Goal: Information Seeking & Learning: Check status

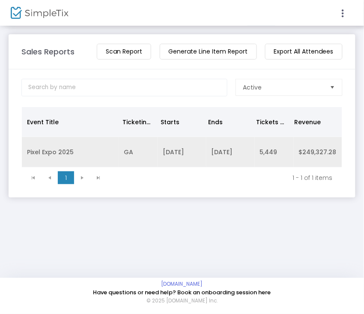
click at [135, 148] on td "GA" at bounding box center [138, 152] width 39 height 30
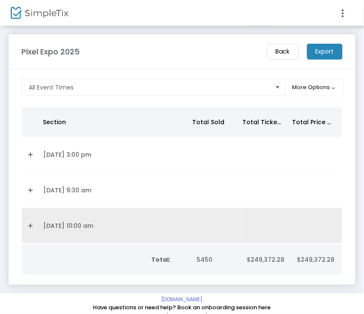
click at [35, 226] on td "Data table" at bounding box center [30, 226] width 16 height 36
click at [34, 215] on td "Data table" at bounding box center [30, 226] width 16 height 36
click at [32, 225] on link "Expand Details" at bounding box center [30, 226] width 6 height 14
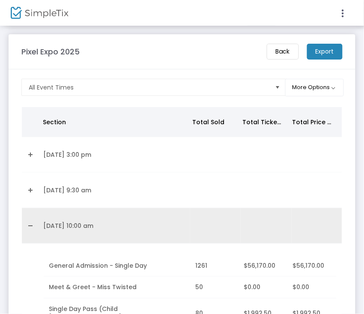
click at [33, 224] on link "Collapse Details" at bounding box center [30, 226] width 6 height 14
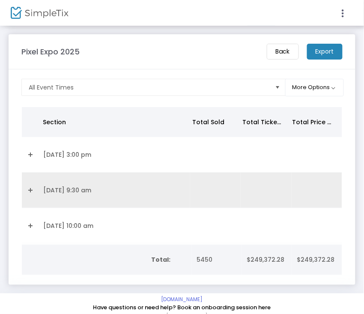
click at [58, 197] on td "[DATE] 9:30 am" at bounding box center [114, 190] width 152 height 36
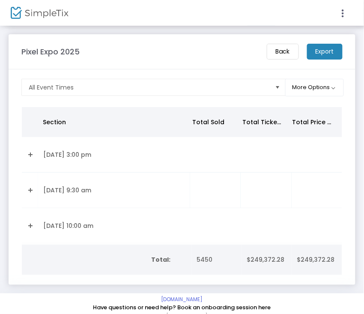
click at [71, 184] on td "[DATE] 9:30 am" at bounding box center [114, 190] width 152 height 36
click at [30, 188] on link "Expand Details" at bounding box center [30, 190] width 6 height 14
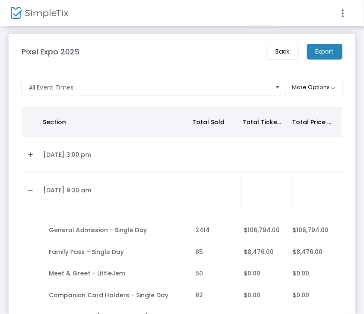
click at [30, 188] on link "Collapse Details" at bounding box center [30, 190] width 6 height 14
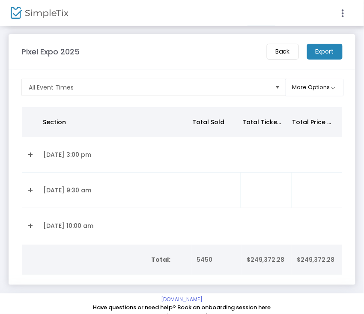
click at [31, 188] on link "Expand Details" at bounding box center [30, 190] width 6 height 14
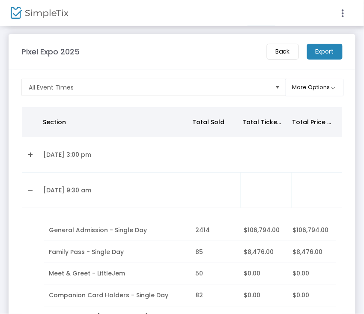
click at [31, 188] on link "Collapse Details" at bounding box center [30, 190] width 6 height 14
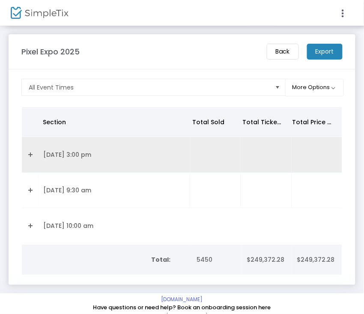
click at [42, 156] on td "12/09/2025 3:00 pm" at bounding box center [114, 155] width 152 height 36
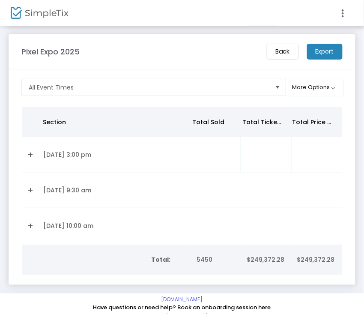
click at [29, 156] on link "Expand Details" at bounding box center [30, 155] width 6 height 14
click at [30, 157] on link "Expand Details" at bounding box center [30, 155] width 6 height 14
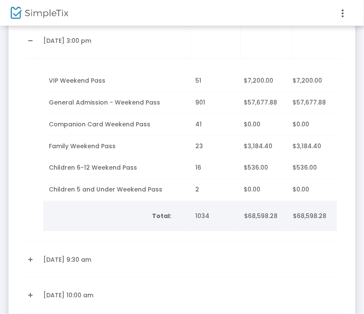
scroll to position [171, 0]
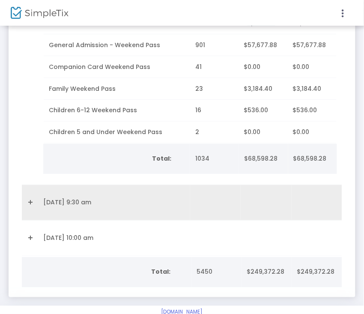
click at [30, 202] on link "Expand Details" at bounding box center [30, 203] width 6 height 14
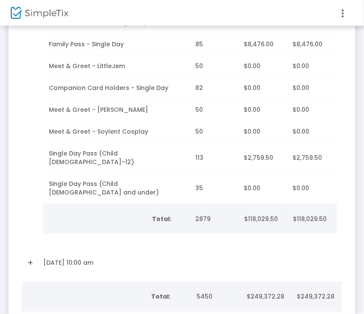
scroll to position [399, 0]
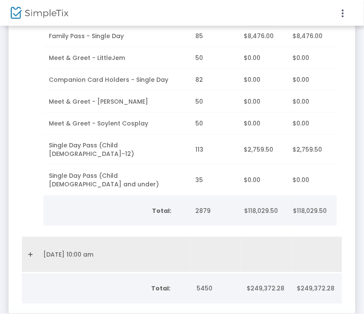
click at [34, 237] on td "Data table" at bounding box center [30, 255] width 16 height 36
click at [29, 247] on link "Expand Details" at bounding box center [30, 254] width 6 height 14
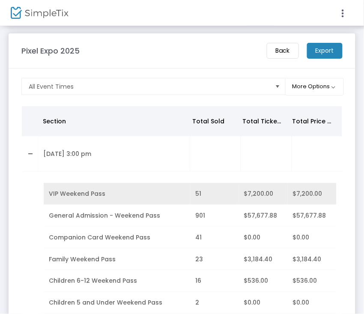
scroll to position [0, 0]
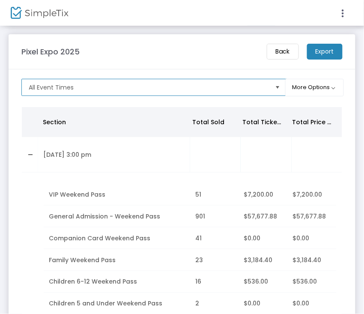
click at [225, 84] on span "All Event Times" at bounding box center [149, 87] width 240 height 9
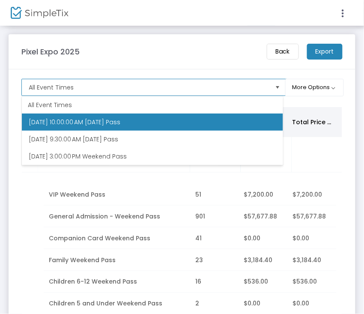
click at [219, 91] on span "All Event Times" at bounding box center [149, 87] width 240 height 9
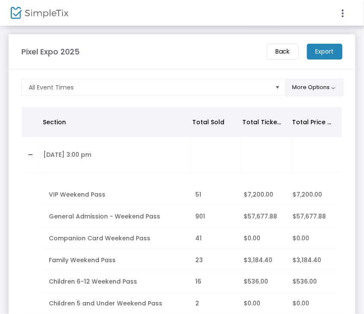
click at [334, 80] on button "More Options" at bounding box center [314, 88] width 59 height 18
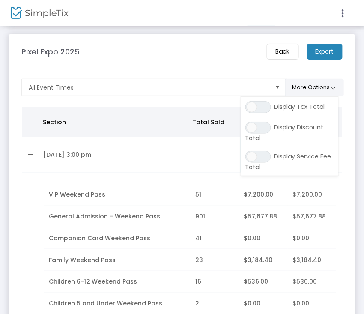
click at [302, 92] on button "More Options" at bounding box center [314, 88] width 59 height 18
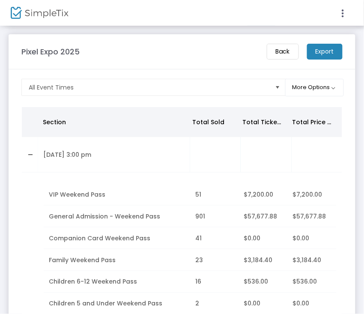
click at [277, 53] on m-button "Back" at bounding box center [283, 52] width 32 height 16
